Goal: Transaction & Acquisition: Purchase product/service

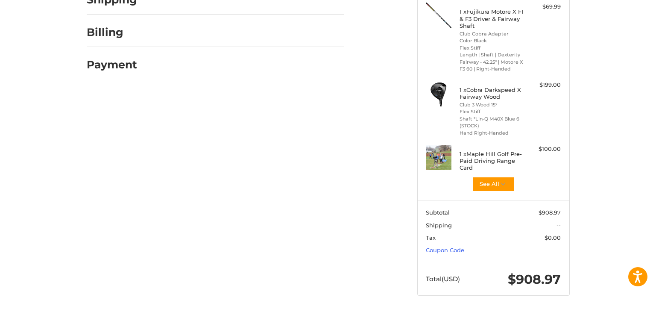
scroll to position [203, 0]
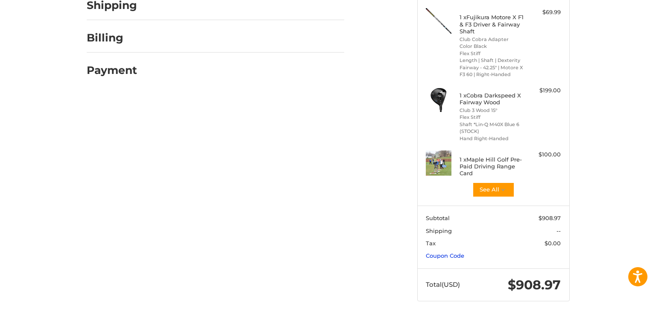
click at [440, 254] on link "Coupon Code" at bounding box center [445, 255] width 38 height 7
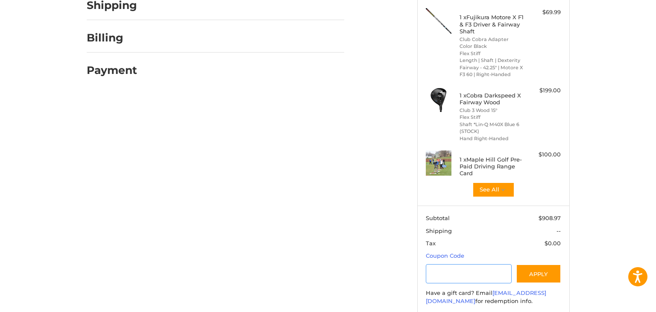
click at [445, 273] on input "Gift Certificate or Coupon Code" at bounding box center [469, 273] width 86 height 19
type input "********"
click at [543, 273] on button "Apply" at bounding box center [538, 273] width 45 height 19
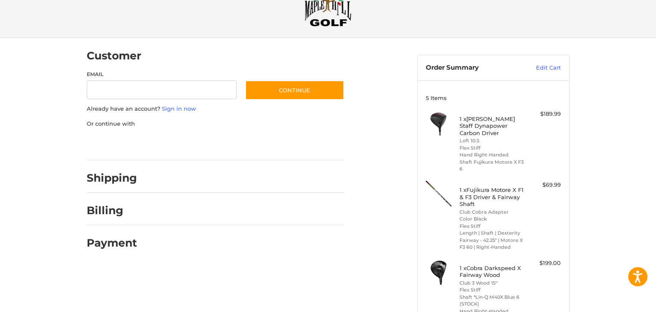
scroll to position [31, 0]
click at [549, 65] on link "Edit Cart" at bounding box center [538, 67] width 43 height 9
